Goal: Information Seeking & Learning: Learn about a topic

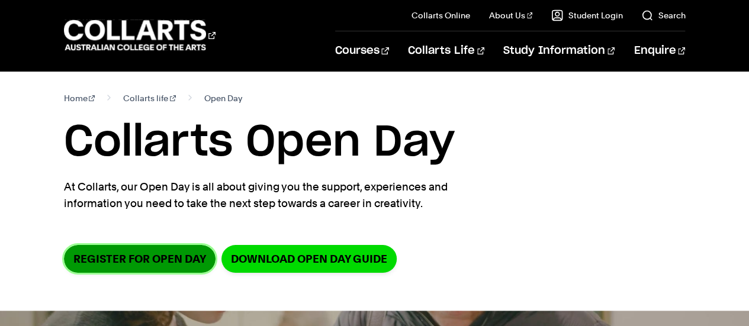
click at [132, 258] on link "Register for Open Day" at bounding box center [140, 259] width 152 height 28
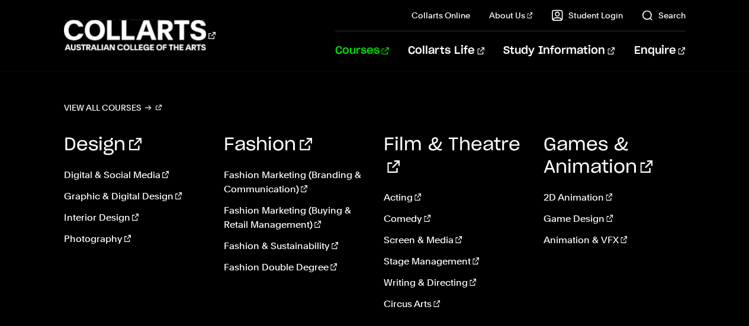
click at [389, 52] on link "Courses" at bounding box center [362, 50] width 54 height 39
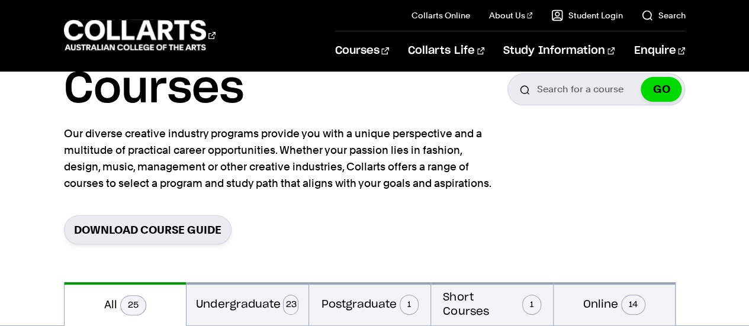
scroll to position [62, 0]
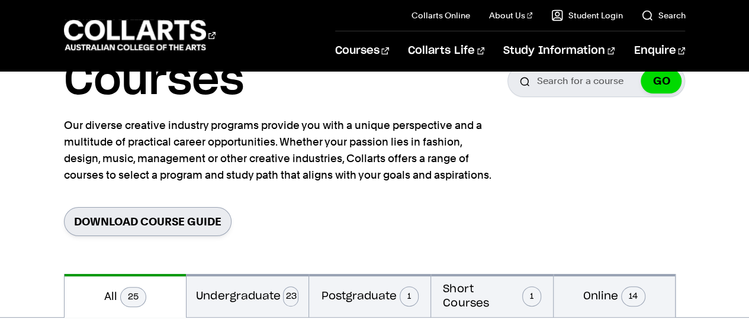
click at [182, 224] on link "Download Course Guide" at bounding box center [148, 221] width 168 height 29
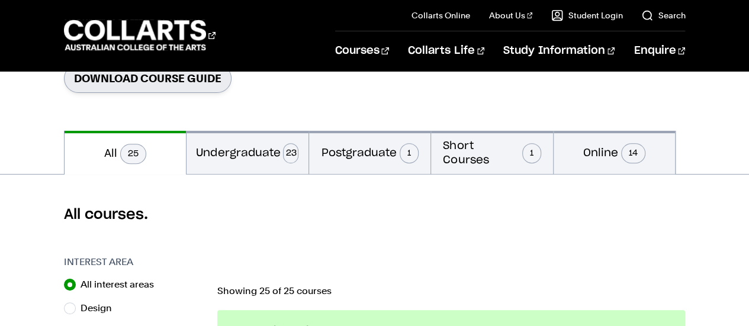
scroll to position [205, 0]
click at [266, 149] on button "Undergraduate 23" at bounding box center [248, 152] width 122 height 43
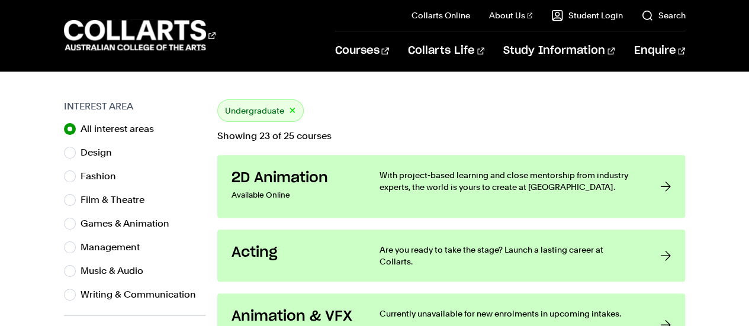
scroll to position [417, 0]
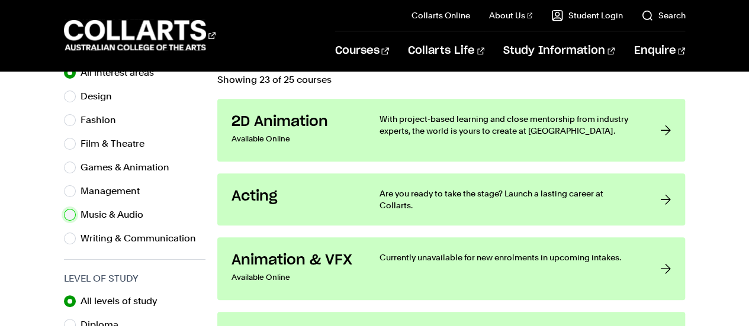
click at [73, 217] on input "Music & Audio" at bounding box center [70, 215] width 12 height 12
radio input "true"
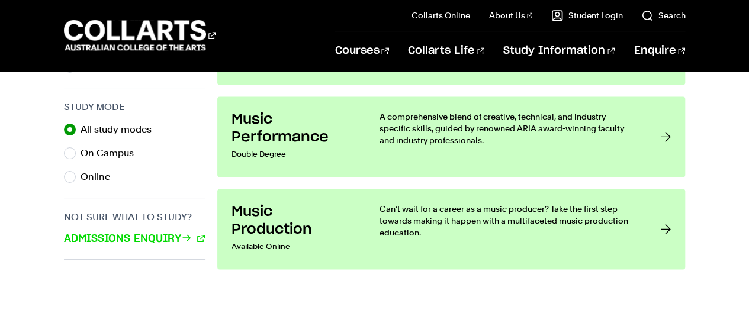
scroll to position [776, 0]
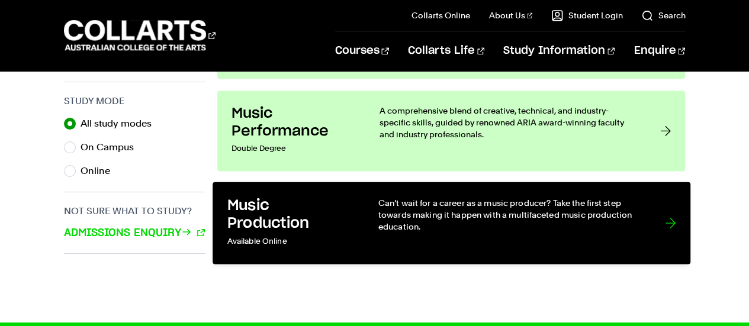
click at [676, 217] on link "Music Production Available Online Can’t wait for a career as a music producer? …" at bounding box center [452, 223] width 478 height 82
click at [669, 228] on div at bounding box center [670, 223] width 11 height 53
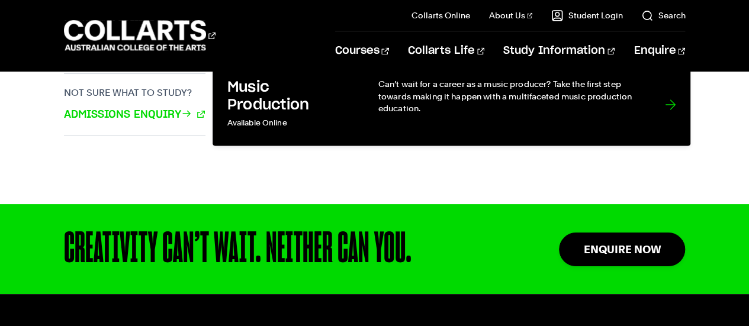
scroll to position [809, 0]
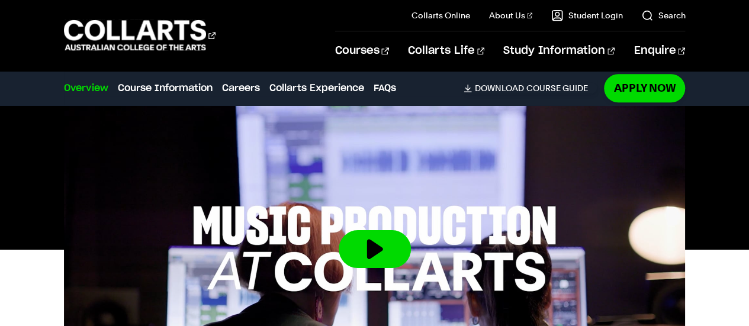
scroll to position [417, 0]
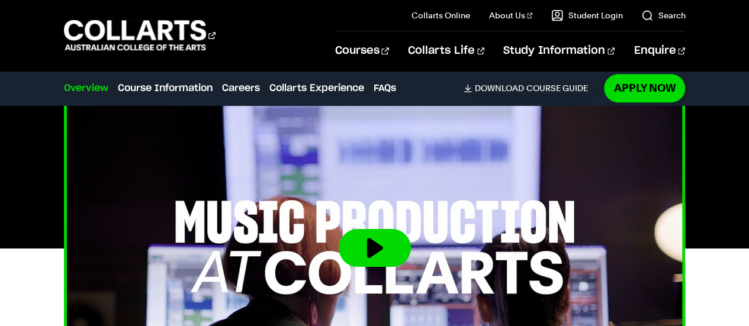
click at [374, 251] on button at bounding box center [375, 248] width 72 height 38
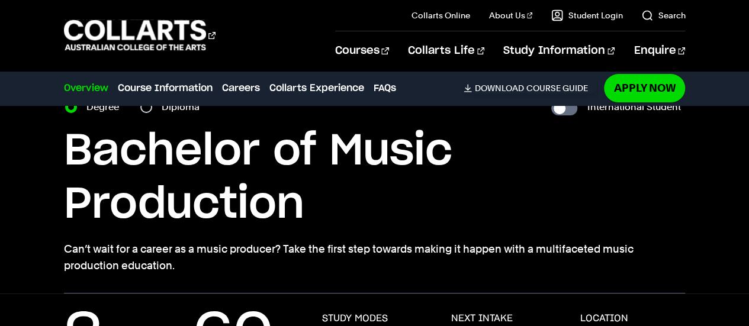
scroll to position [0, 0]
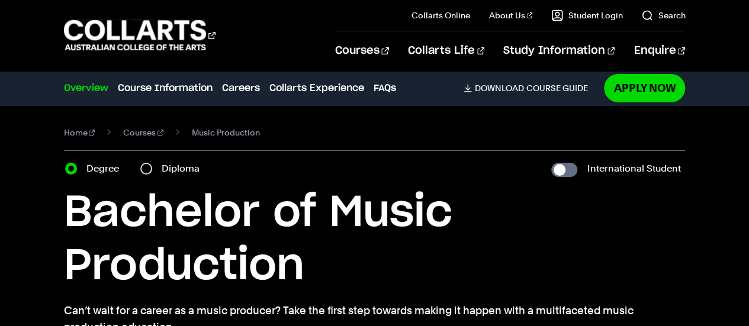
click at [152, 165] on div "Diploma" at bounding box center [173, 169] width 66 height 17
click at [148, 168] on input "Diploma" at bounding box center [146, 169] width 12 height 12
radio input "true"
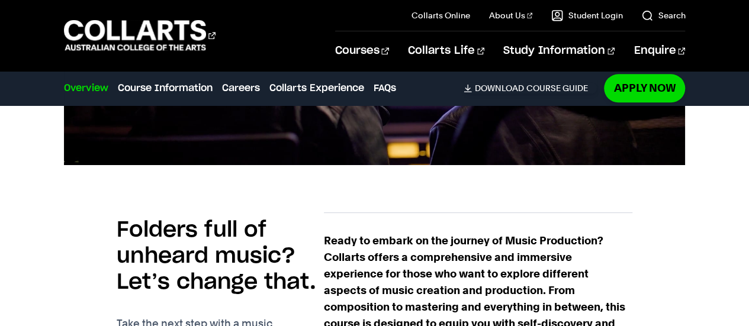
scroll to position [682, 0]
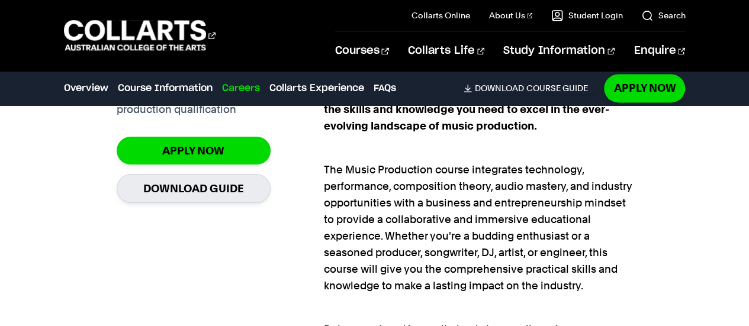
scroll to position [890, 0]
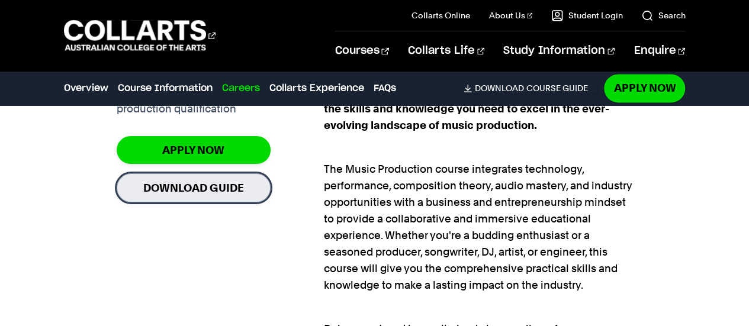
click at [217, 187] on link "Download Guide" at bounding box center [194, 188] width 154 height 29
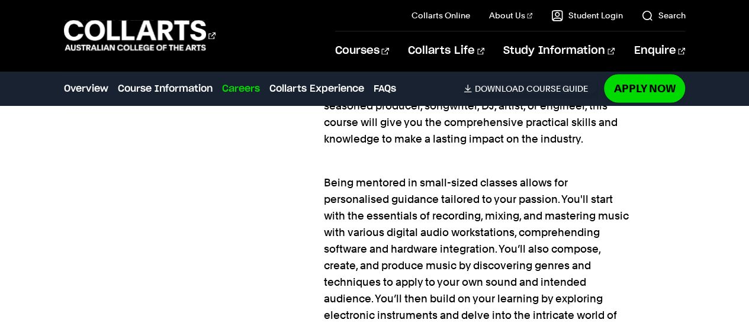
click at [678, 252] on div "Folders full of unheard music? Let’s change that. Take the next step with a mus…" at bounding box center [375, 259] width 622 height 886
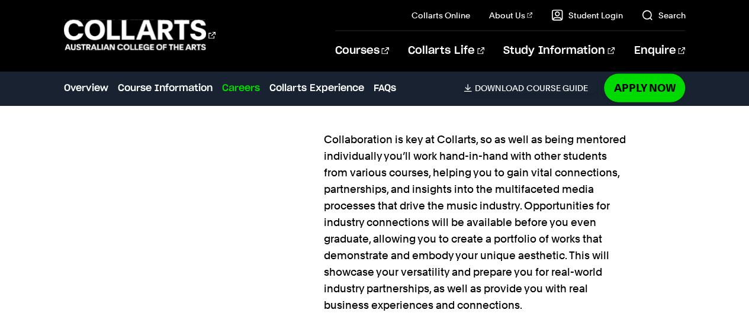
scroll to position [1308, 0]
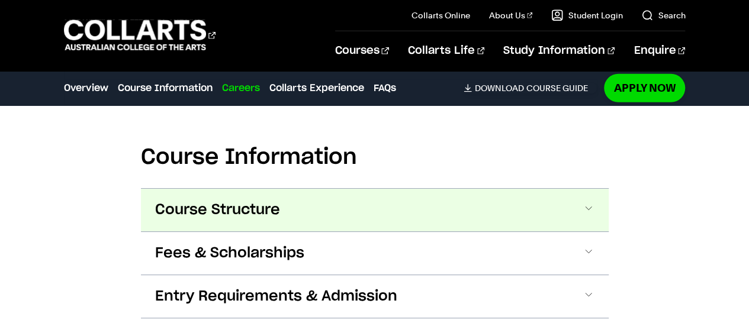
click at [0, 0] on button "Course Structure" at bounding box center [0, 0] width 0 height 0
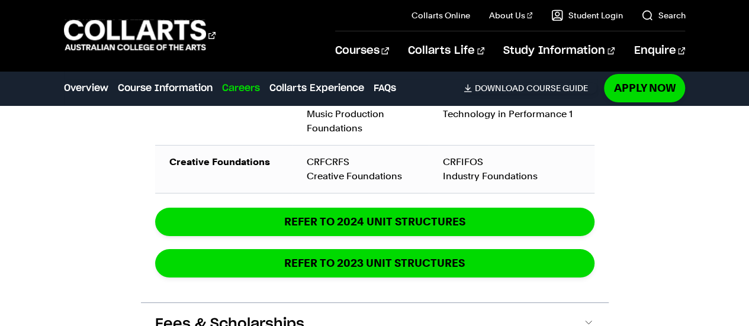
scroll to position [2094, 0]
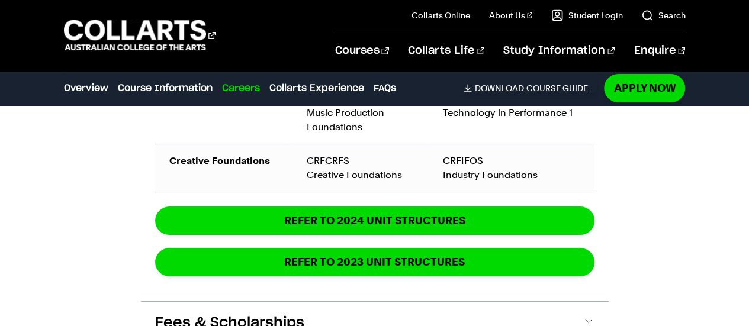
click at [658, 302] on div "Course Information Course Structure Diploma of Music Production The Diploma can…" at bounding box center [374, 57] width 749 height 825
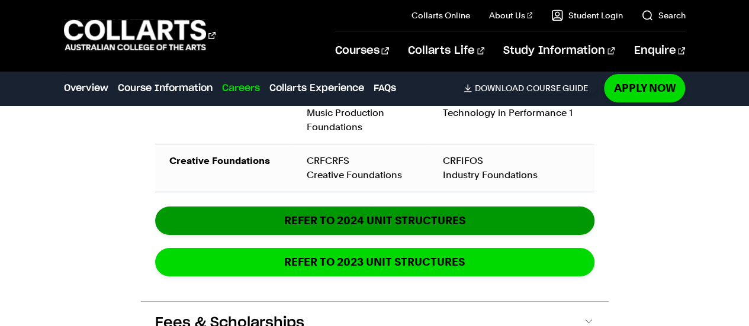
click at [495, 221] on link "REFER TO 2024 unit structures" at bounding box center [375, 221] width 440 height 28
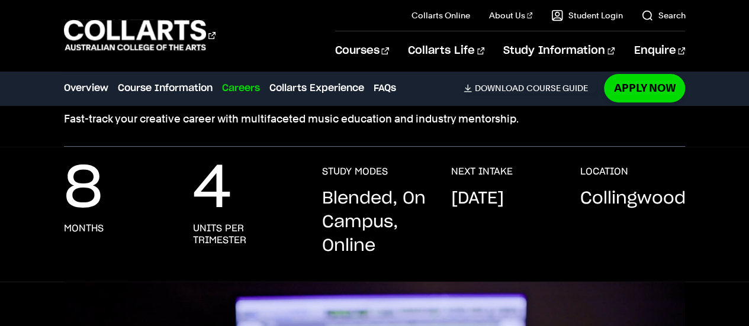
scroll to position [189, 0]
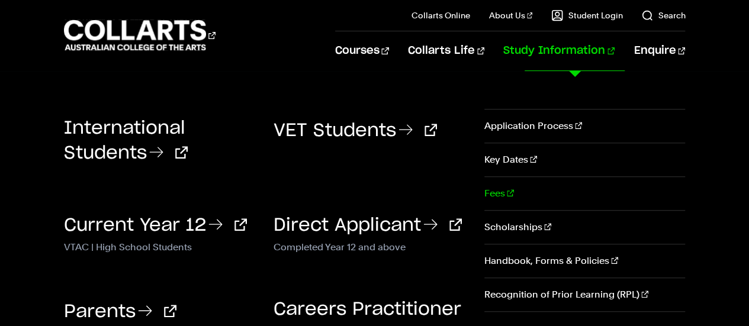
click at [494, 189] on link "Fees" at bounding box center [585, 193] width 201 height 33
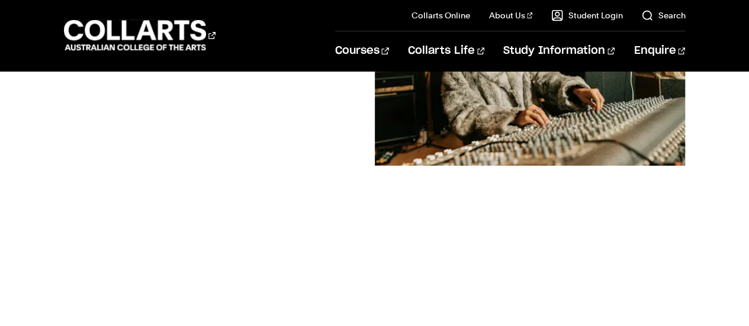
scroll to position [249, 0]
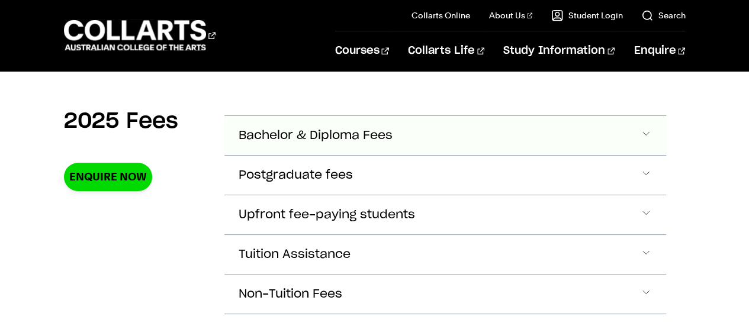
click at [653, 135] on button "Bachelor & Diploma Fees" at bounding box center [446, 135] width 443 height 39
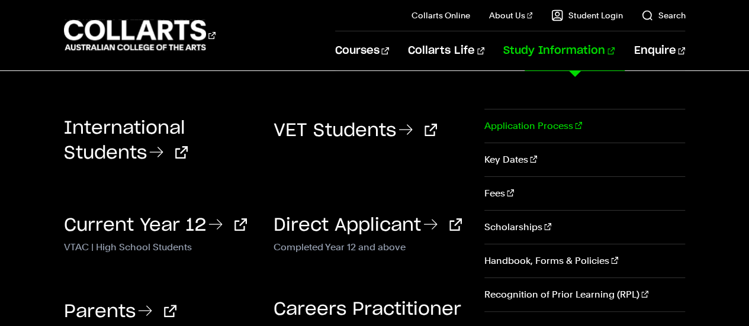
click at [531, 125] on link "Application Process" at bounding box center [585, 126] width 201 height 33
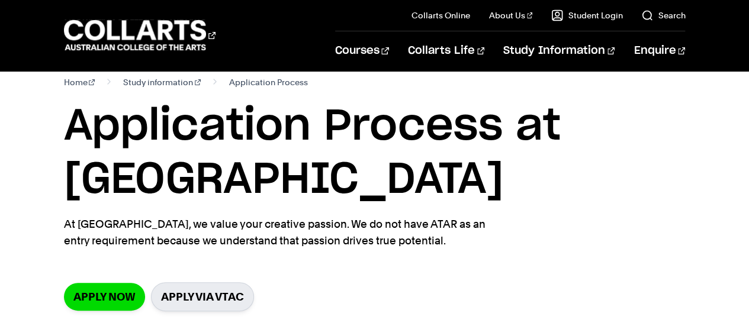
scroll to position [21, 0]
